Goal: Register for event/course

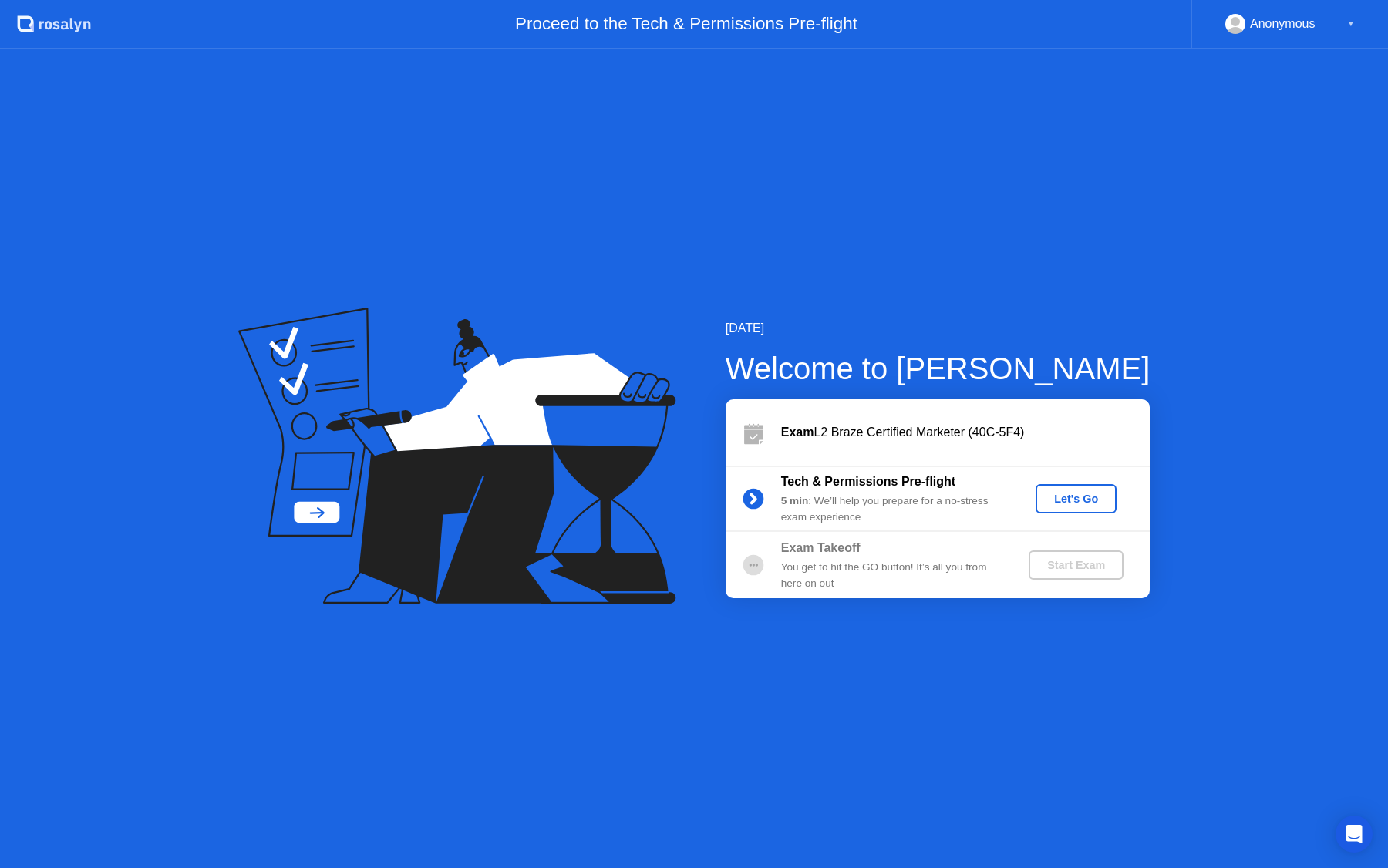
click at [1081, 503] on div "Let's Go" at bounding box center [1075, 499] width 68 height 12
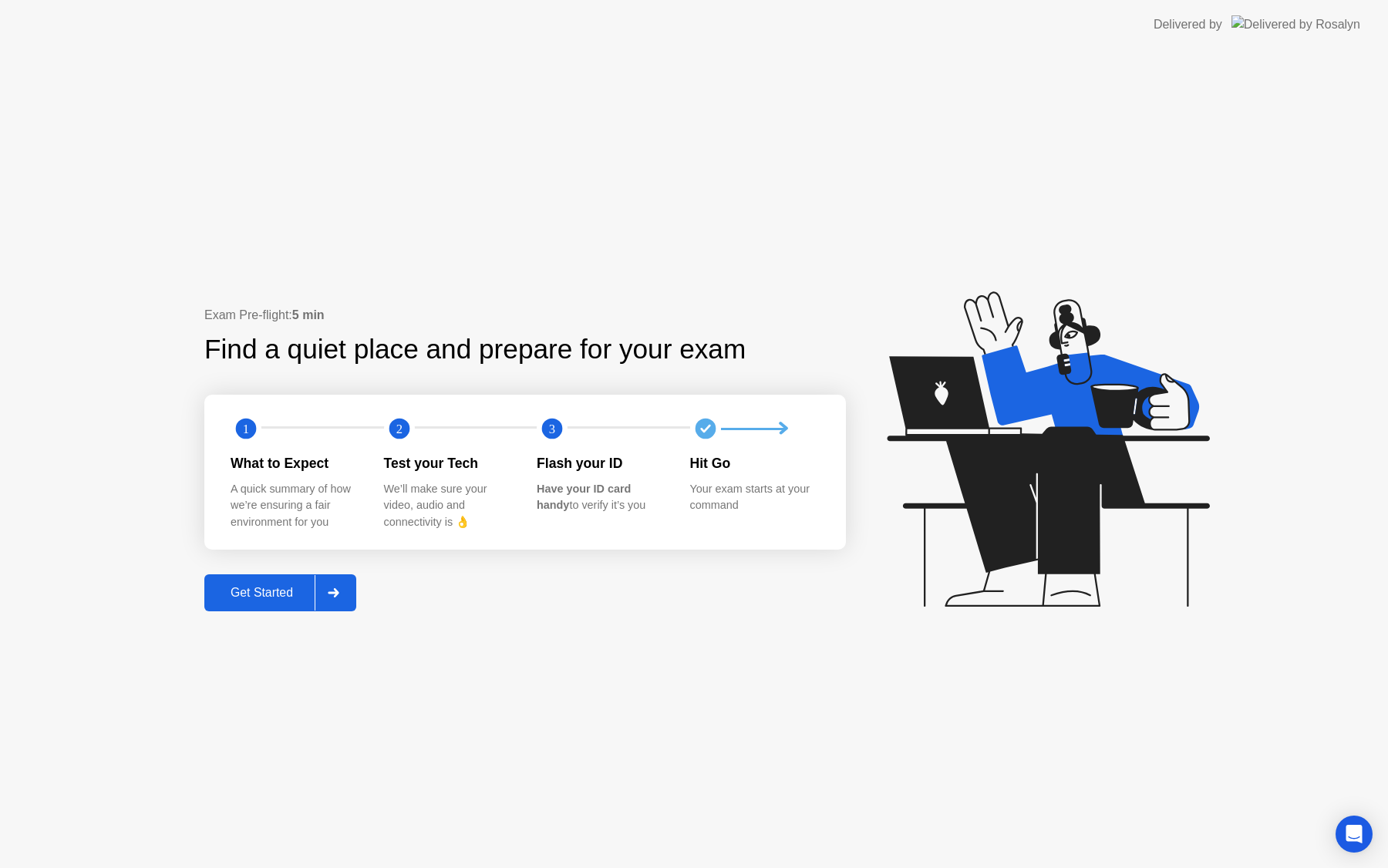
click at [215, 595] on div "Get Started" at bounding box center [262, 592] width 105 height 14
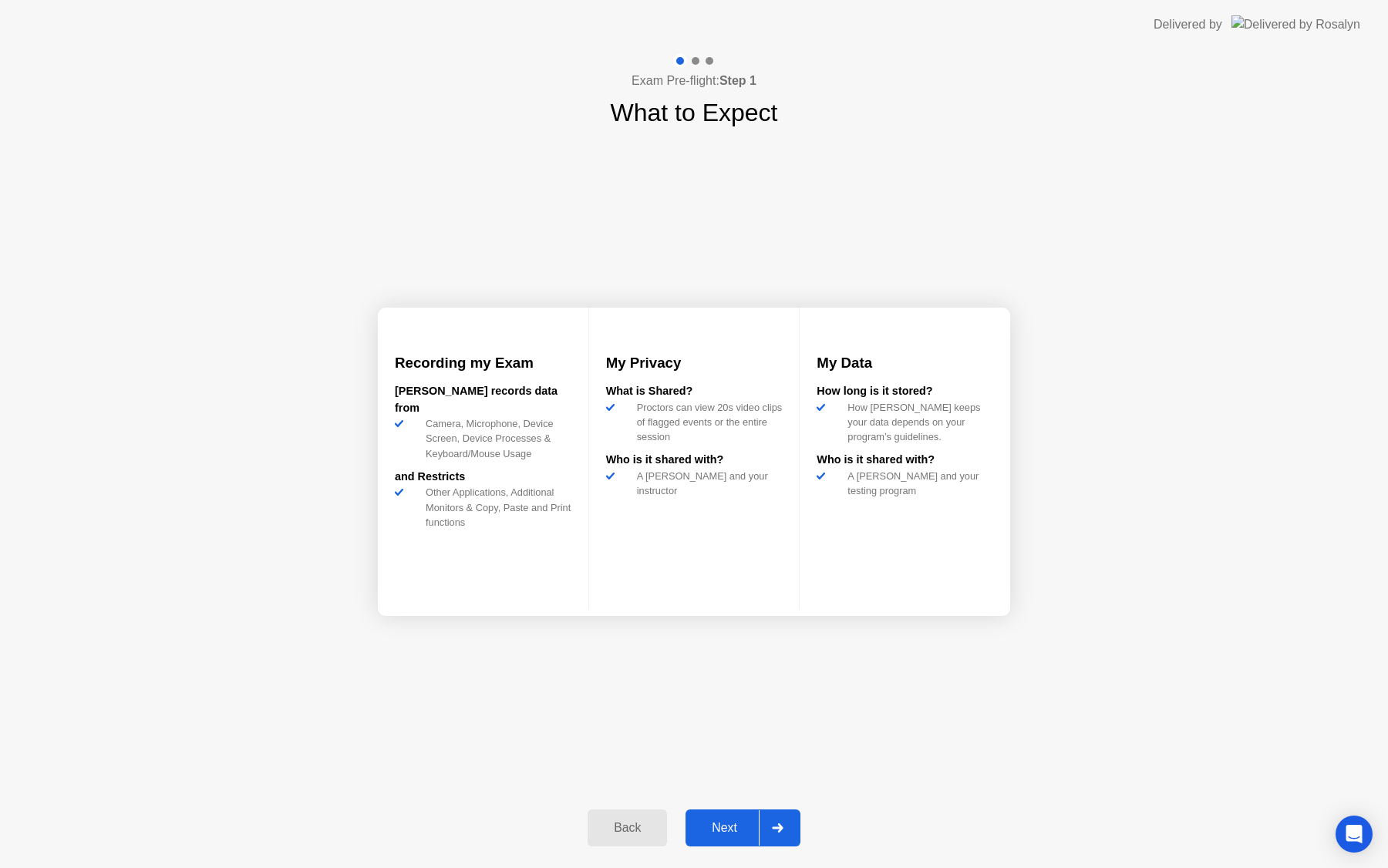
click at [712, 828] on div "Next" at bounding box center [724, 828] width 68 height 14
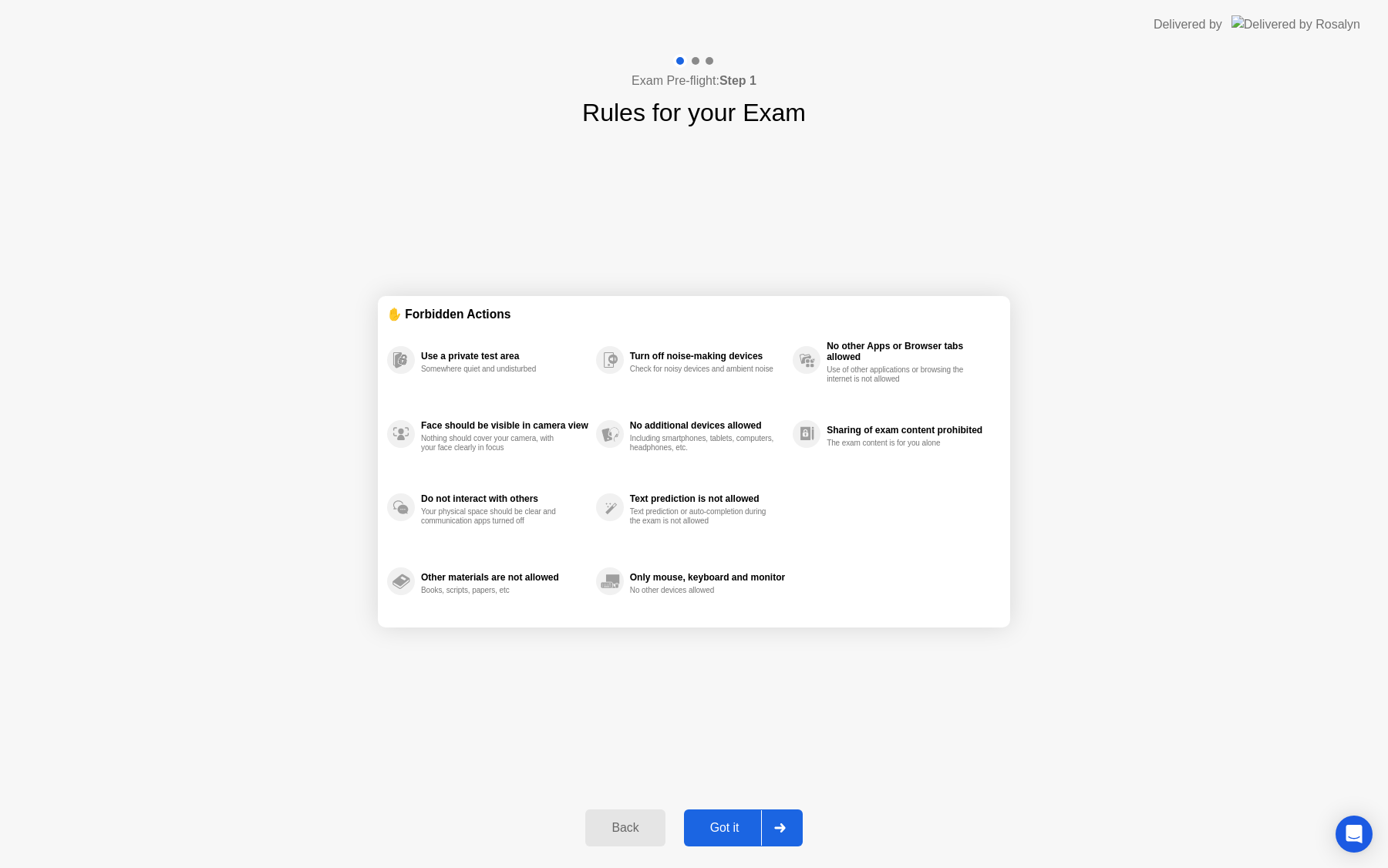
click at [722, 850] on div "Back Got it" at bounding box center [694, 828] width 235 height 71
click at [728, 829] on div "Got it" at bounding box center [725, 828] width 72 height 14
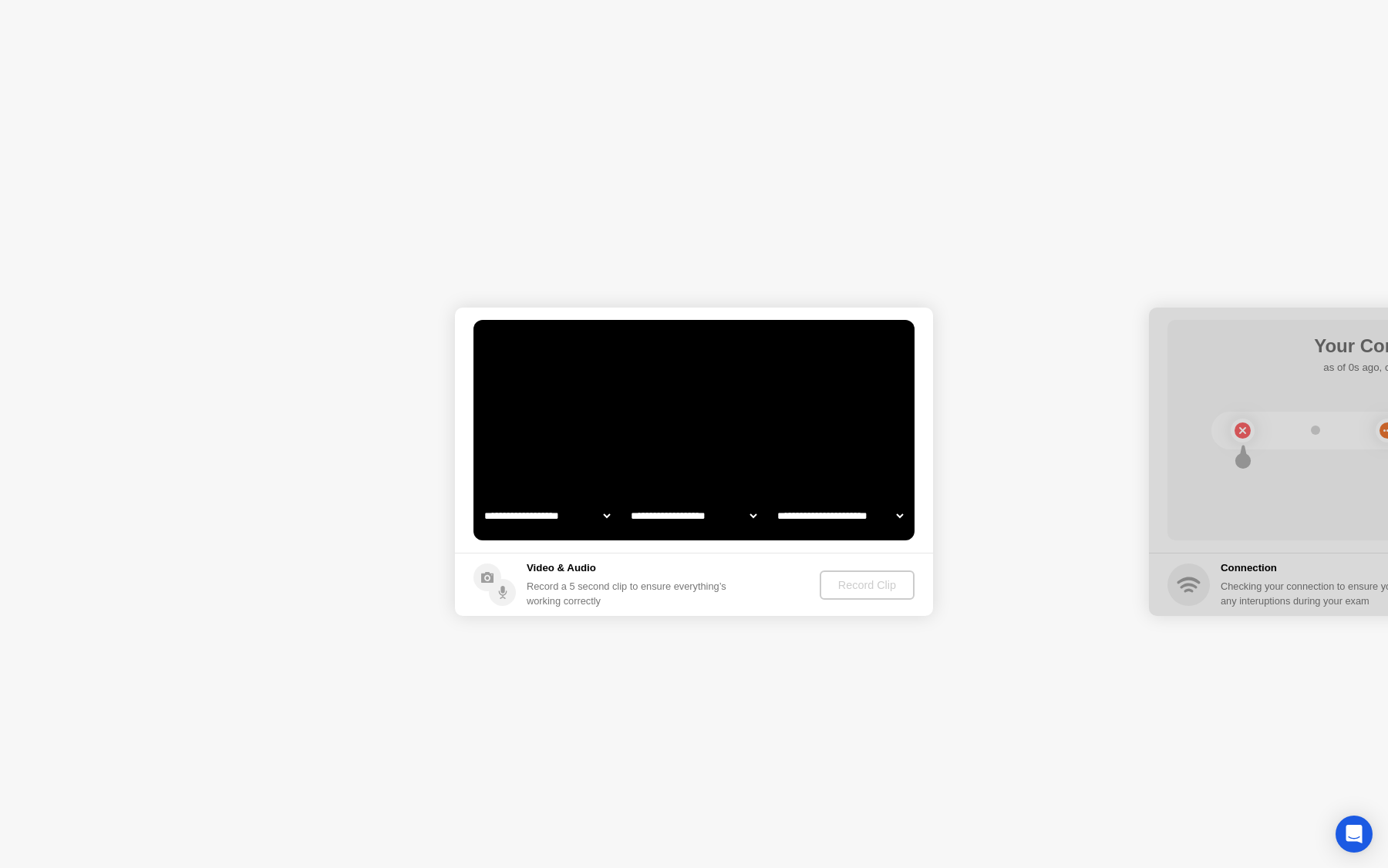
select select "**********"
select select "*******"
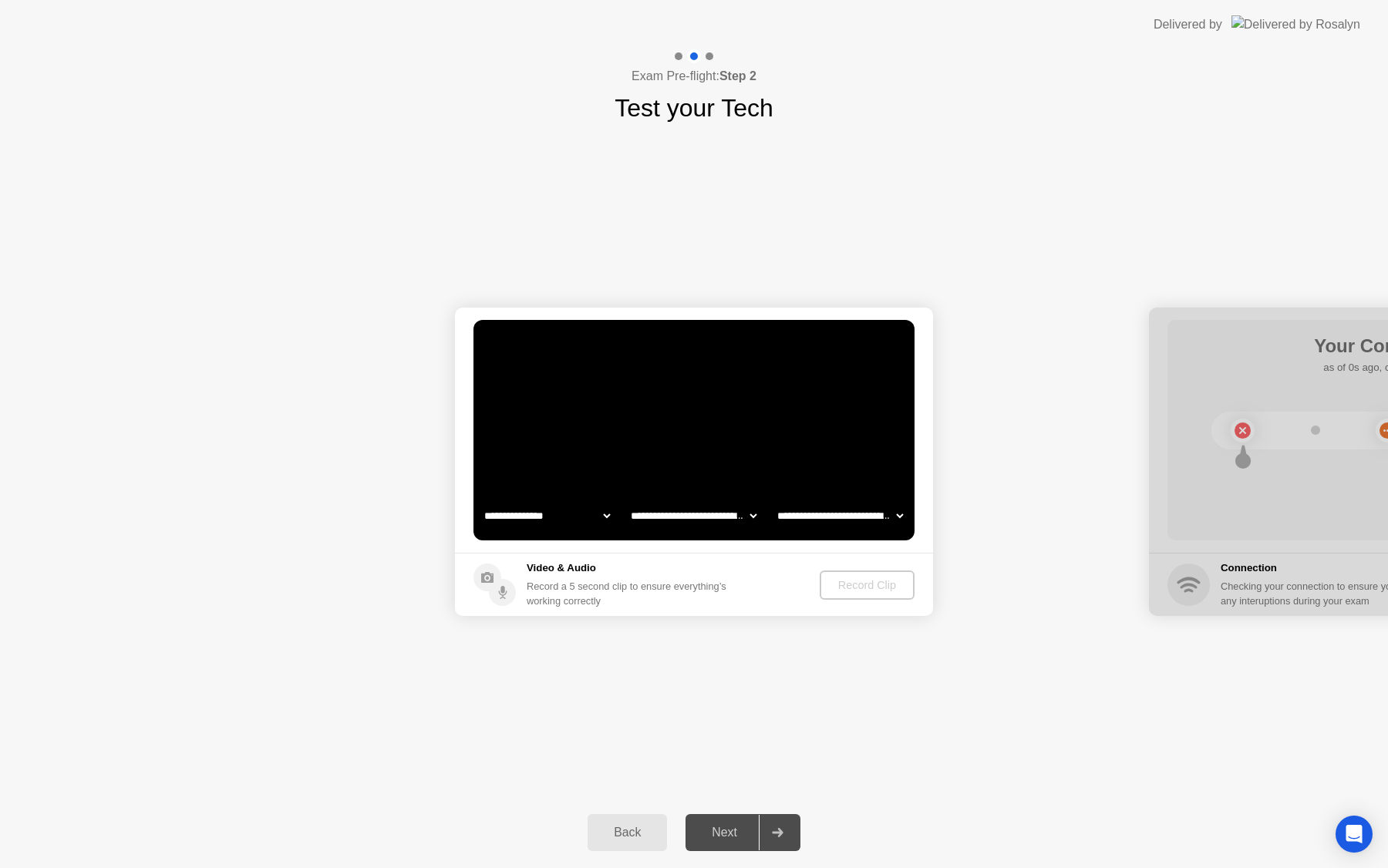
click at [545, 514] on select "**********" at bounding box center [547, 515] width 132 height 30
select select "**********"
click at [870, 583] on div "Record Clip" at bounding box center [868, 585] width 82 height 12
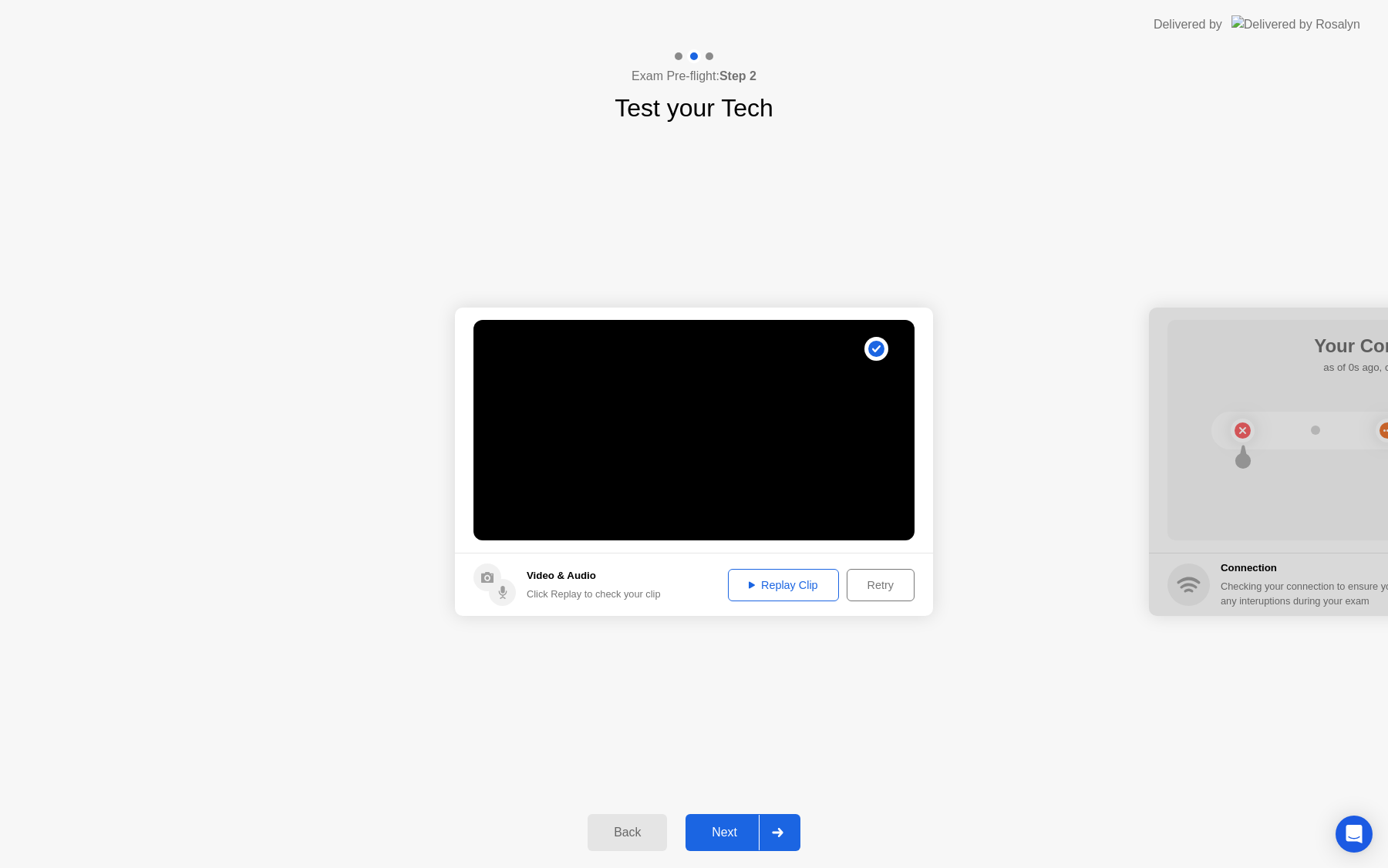
click at [743, 842] on button "Next" at bounding box center [743, 833] width 115 height 37
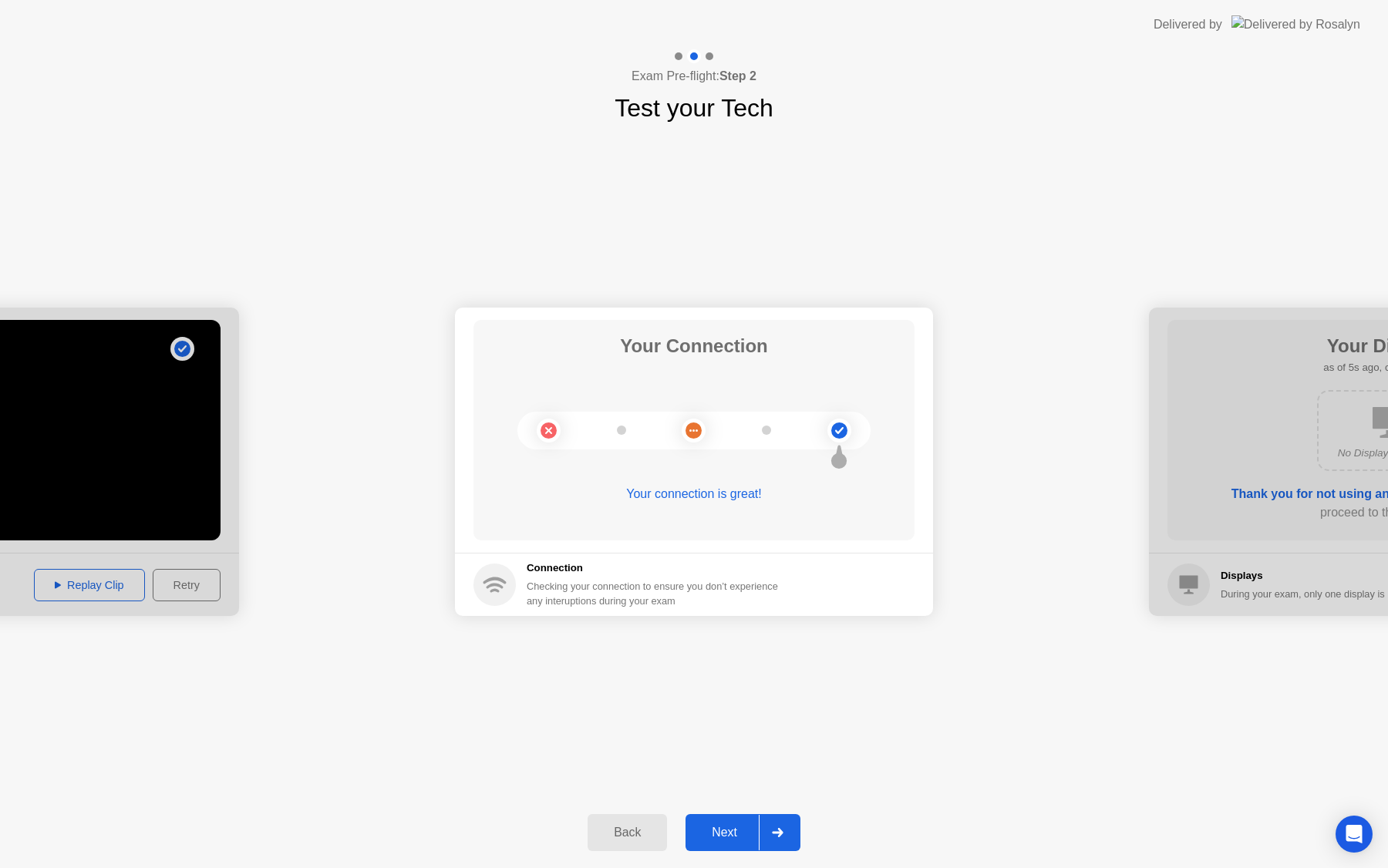
click at [712, 839] on div "Next" at bounding box center [724, 833] width 68 height 14
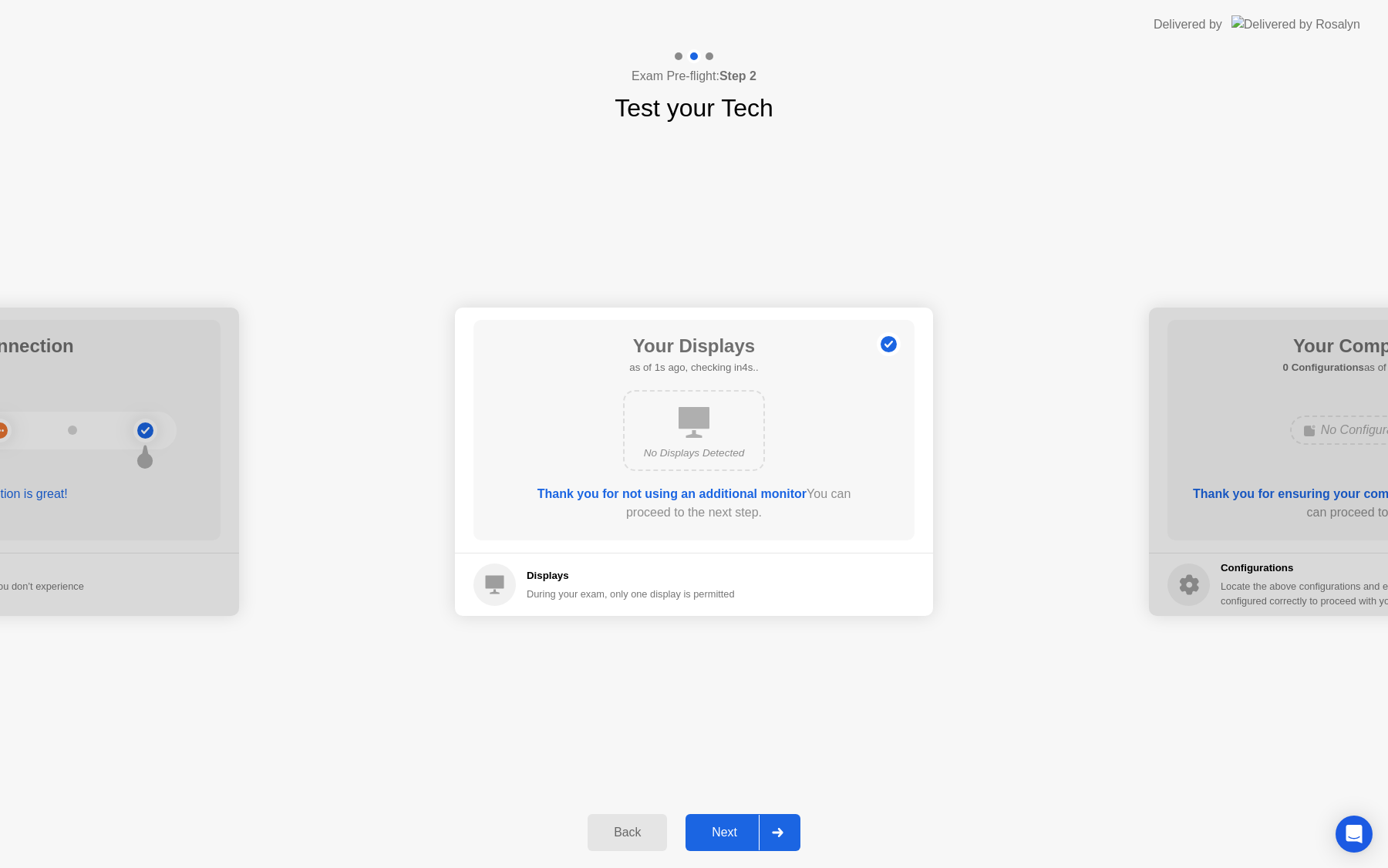
click at [736, 835] on div "Next" at bounding box center [724, 833] width 68 height 14
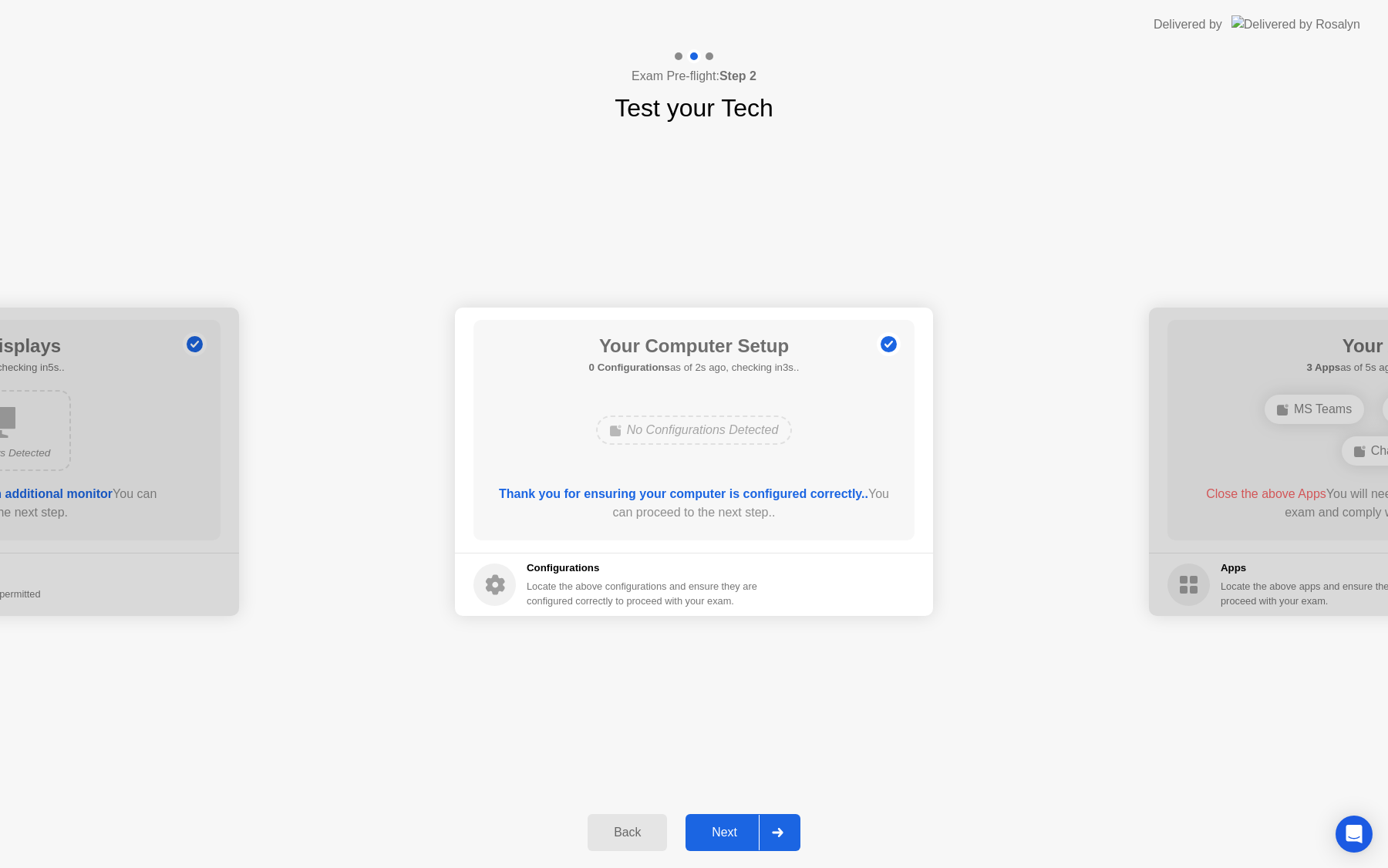
click at [736, 835] on div "Next" at bounding box center [724, 833] width 68 height 14
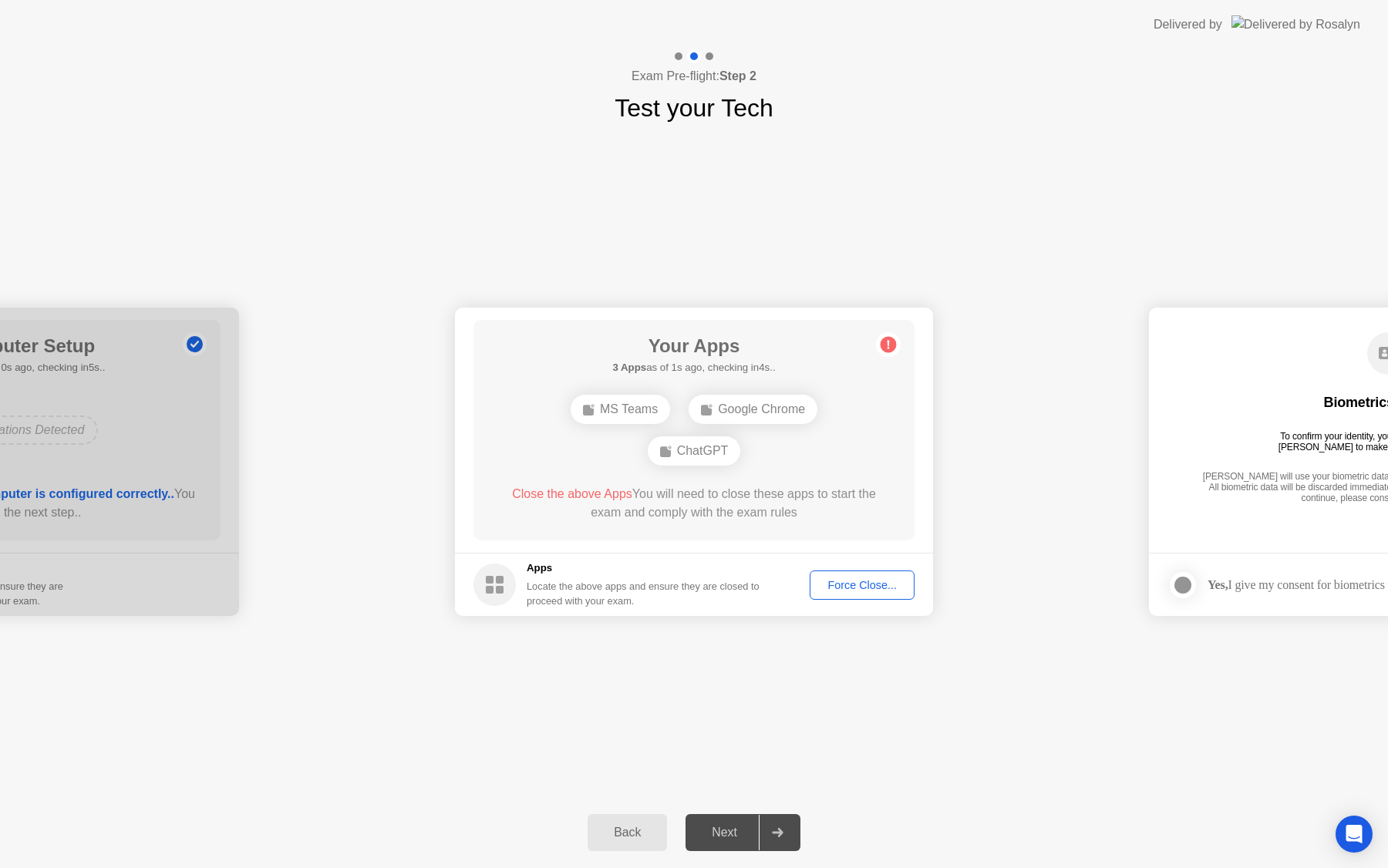
click at [855, 582] on div "Force Close..." at bounding box center [862, 585] width 94 height 12
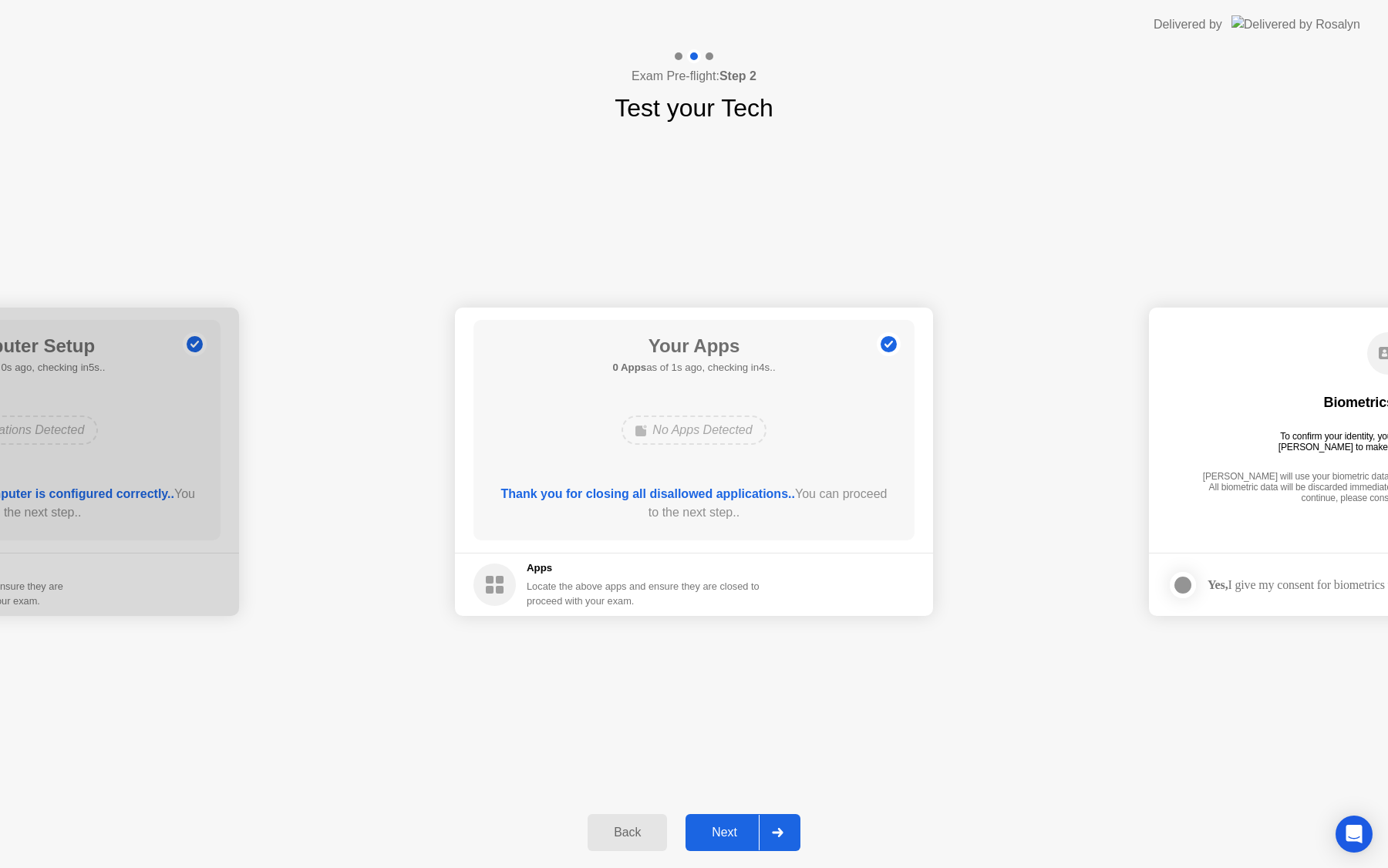
click at [732, 844] on button "Next" at bounding box center [743, 833] width 115 height 37
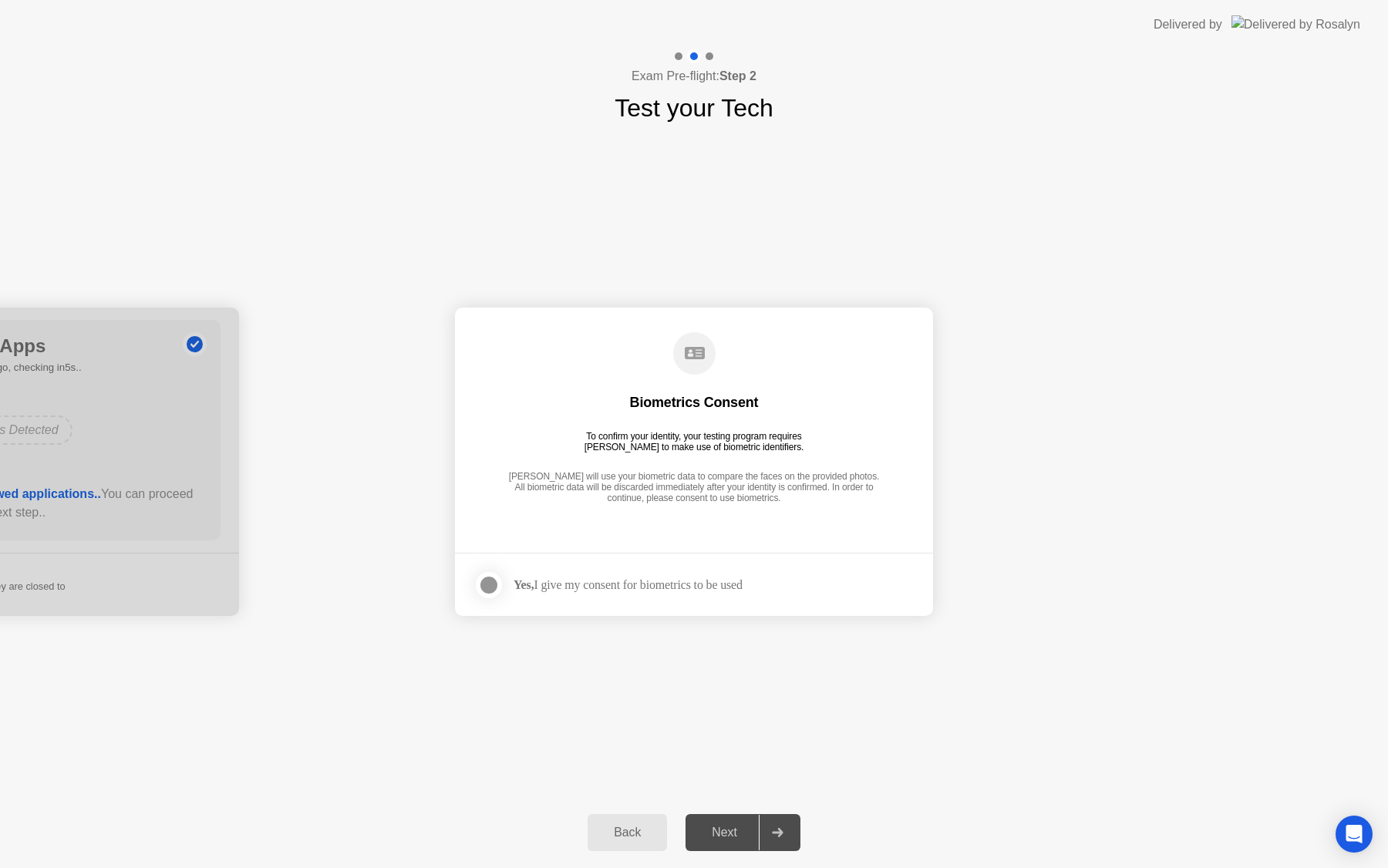
click at [492, 586] on div at bounding box center [489, 585] width 18 height 18
click at [746, 838] on div "Next" at bounding box center [724, 833] width 68 height 14
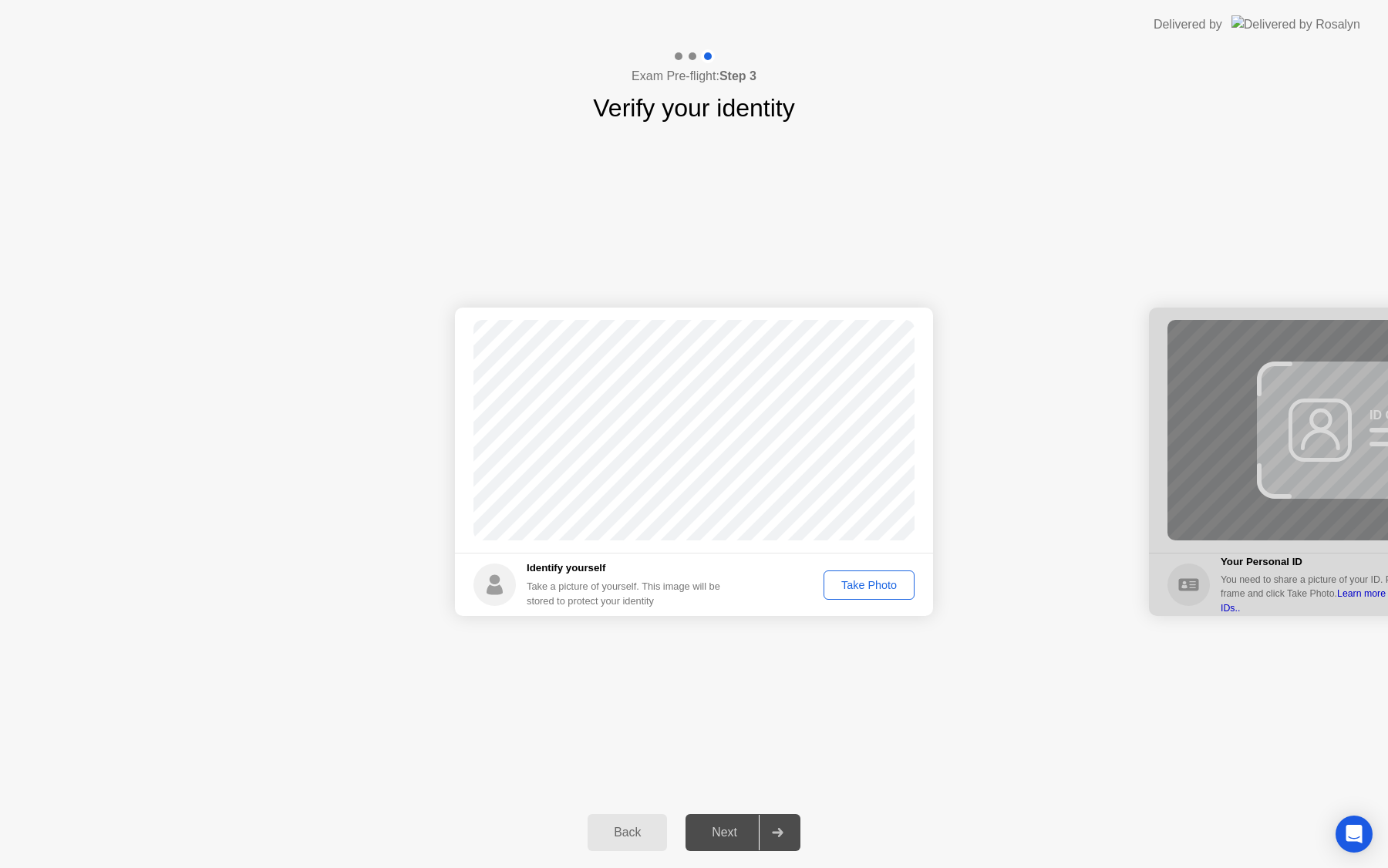
click at [869, 581] on div "Take Photo" at bounding box center [868, 585] width 80 height 12
click at [899, 594] on button "Retake" at bounding box center [879, 585] width 71 height 30
click at [882, 590] on div "Take Photo" at bounding box center [868, 585] width 80 height 12
click at [726, 840] on div "Next" at bounding box center [724, 833] width 68 height 14
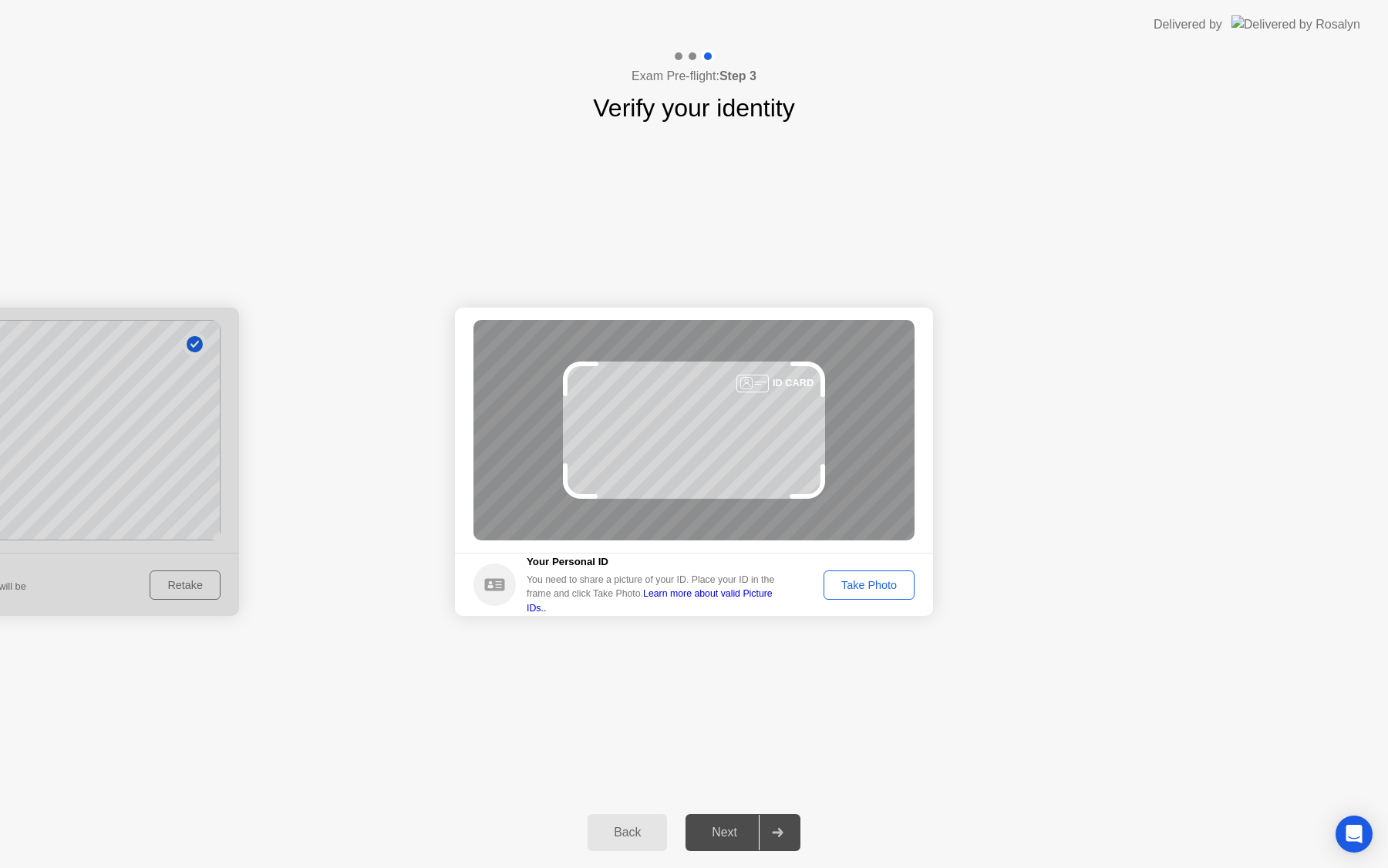
click at [866, 585] on div "Take Photo" at bounding box center [868, 585] width 80 height 12
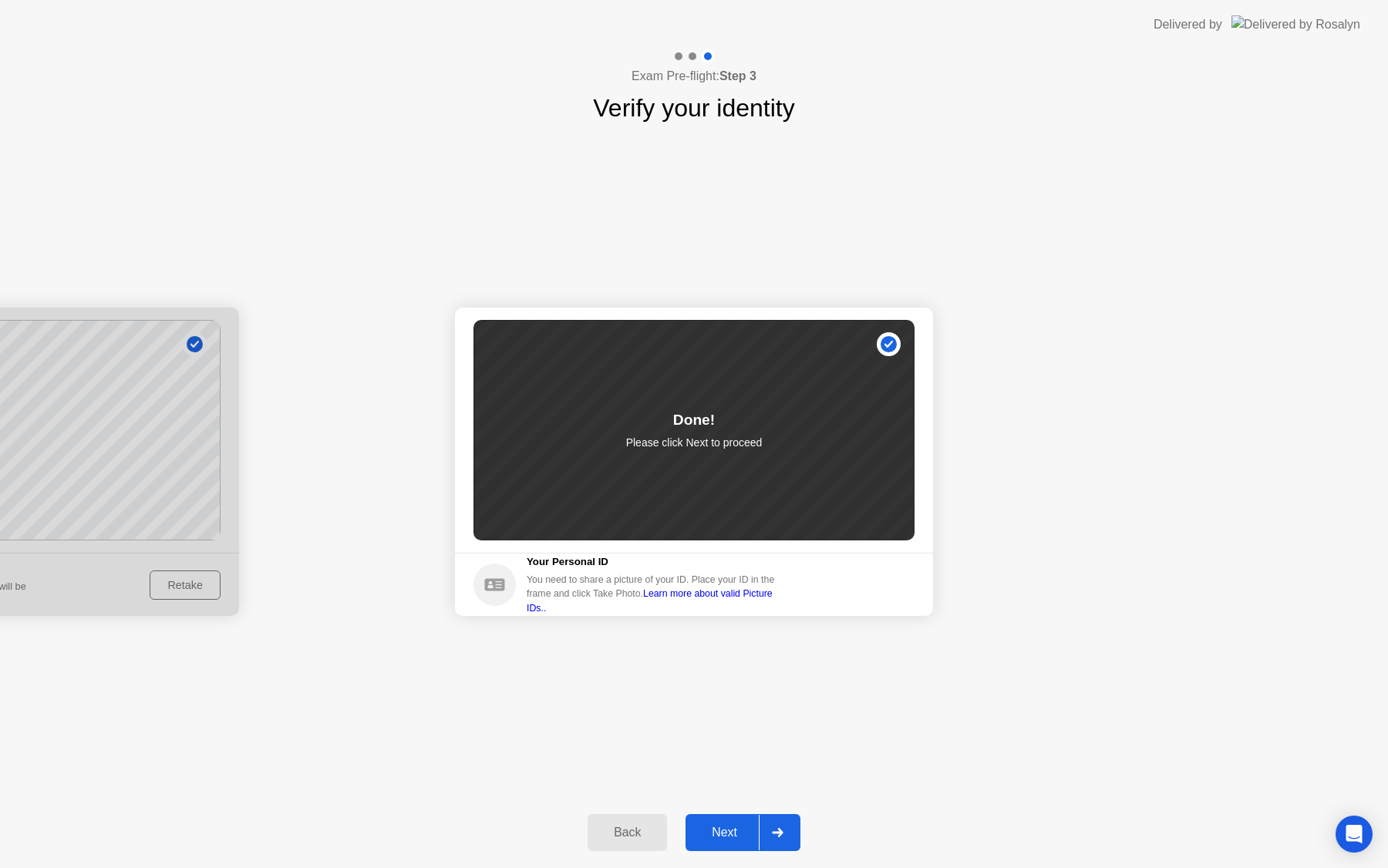
click at [718, 837] on div "Next" at bounding box center [724, 833] width 68 height 14
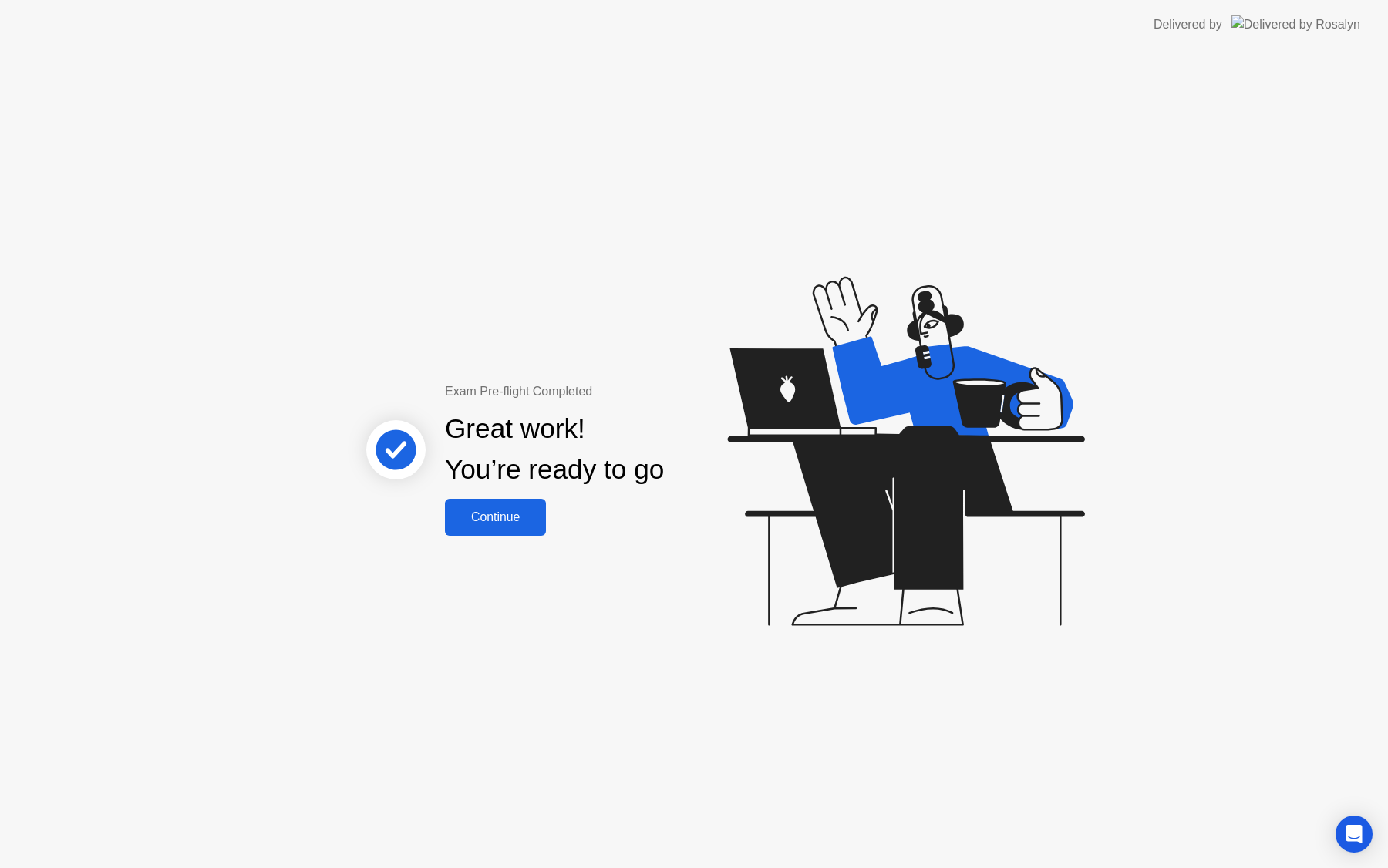
click at [504, 521] on div "Continue" at bounding box center [495, 517] width 92 height 14
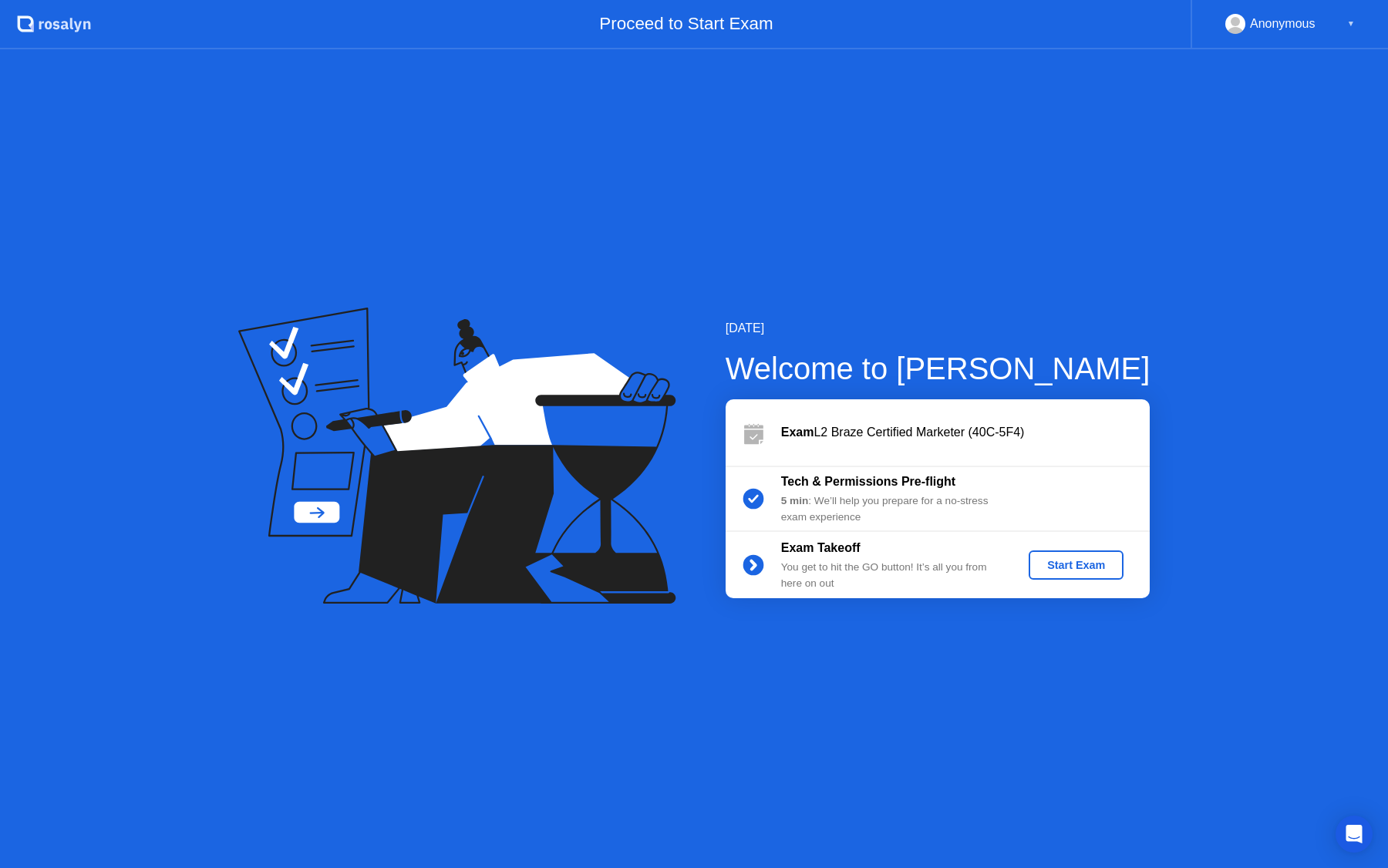
click at [1080, 562] on div "Start Exam" at bounding box center [1076, 564] width 82 height 12
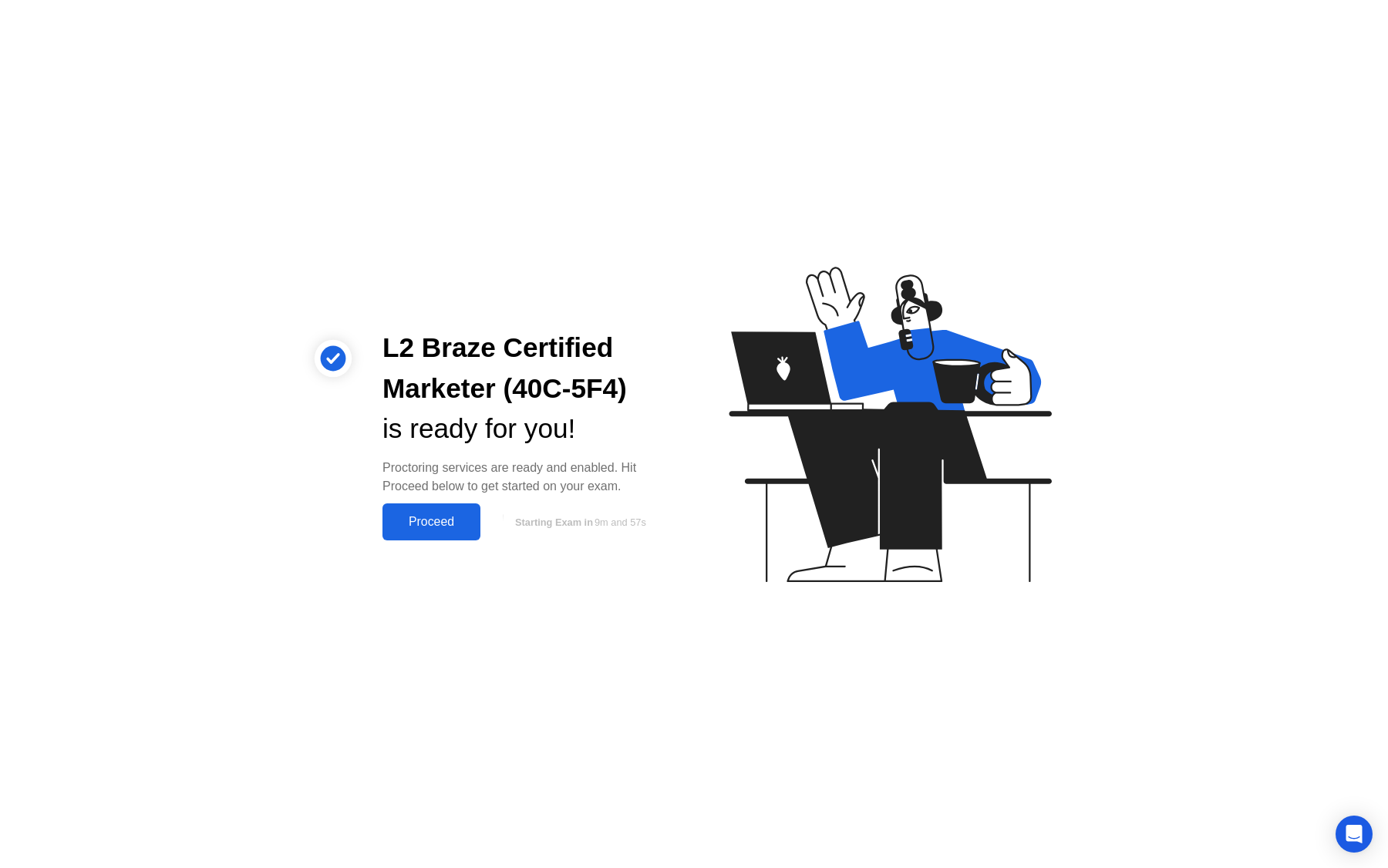
click at [473, 527] on div "Proceed" at bounding box center [431, 522] width 89 height 14
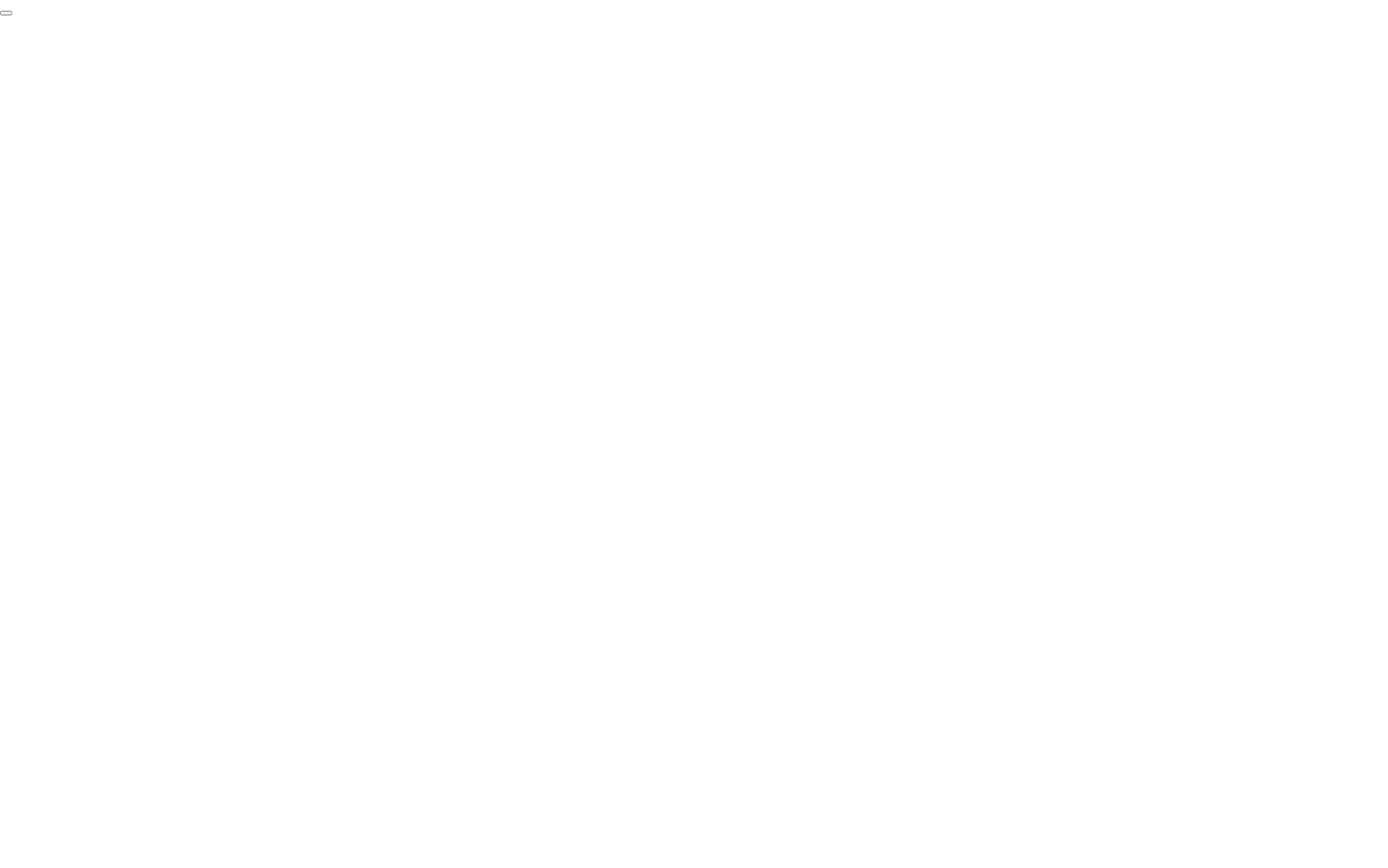
click div "End Proctoring Session"
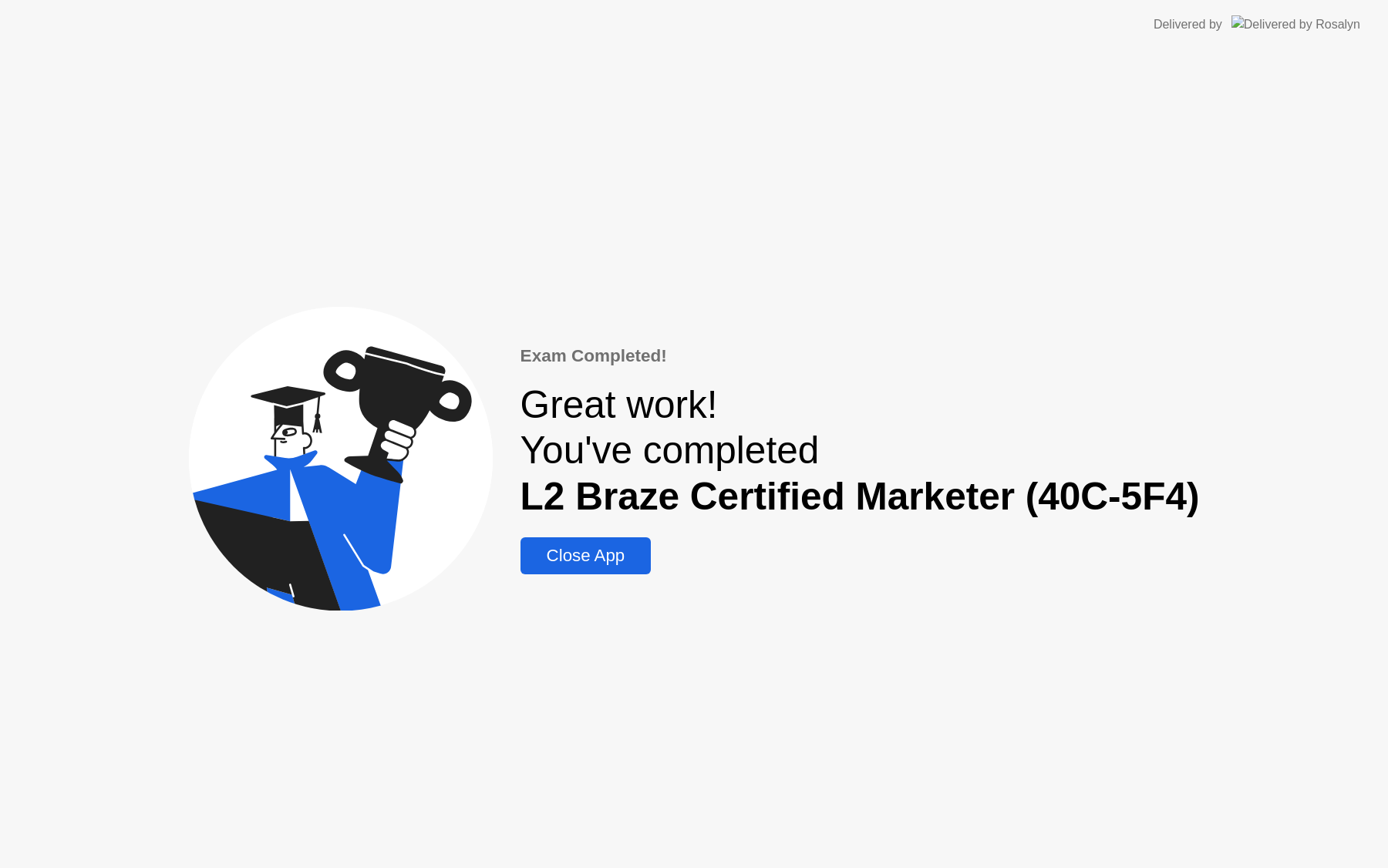
click at [597, 539] on button "Close App" at bounding box center [586, 555] width 131 height 37
